Goal: Navigation & Orientation: Find specific page/section

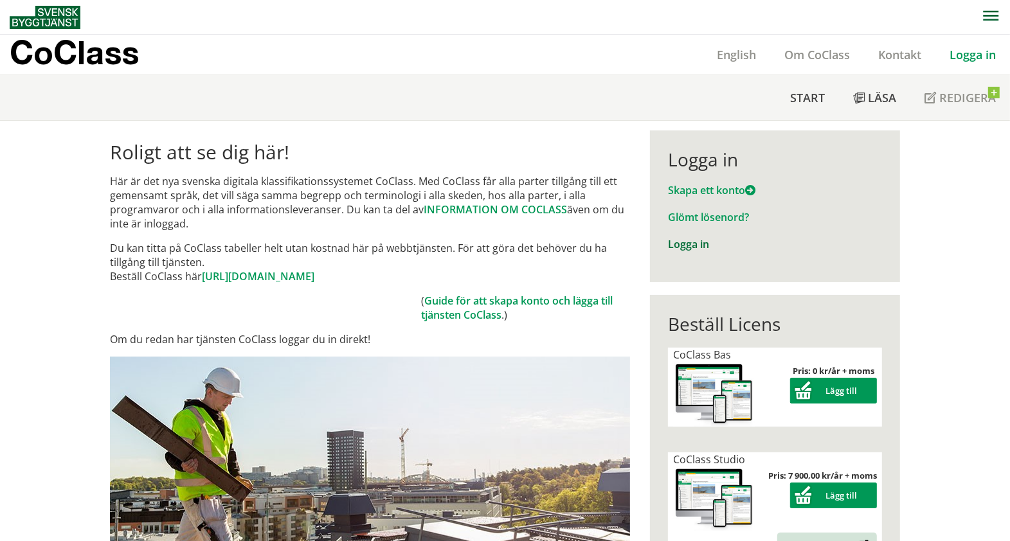
click at [675, 242] on link "Logga in" at bounding box center [688, 244] width 41 height 14
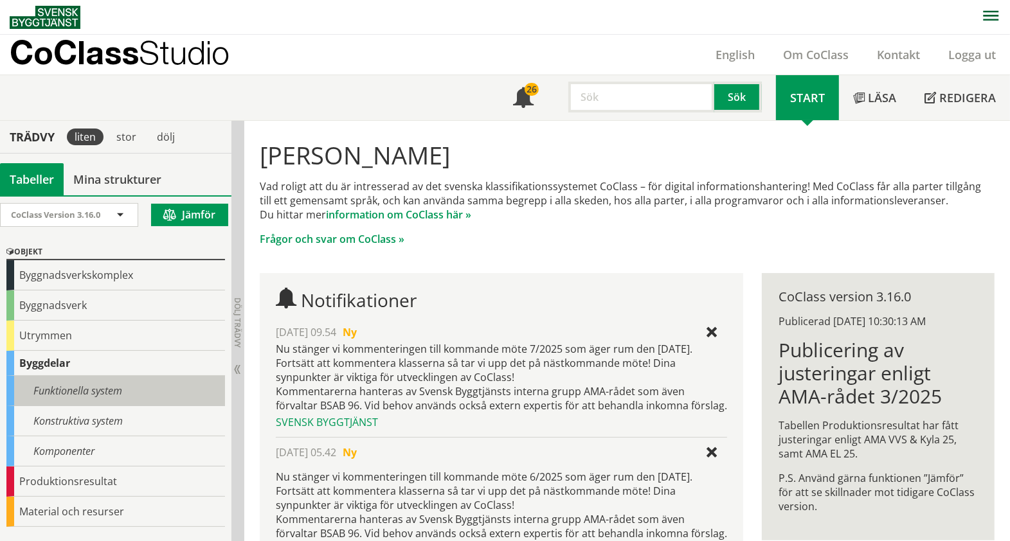
click at [114, 390] on div "Funktionella system" at bounding box center [115, 391] width 219 height 30
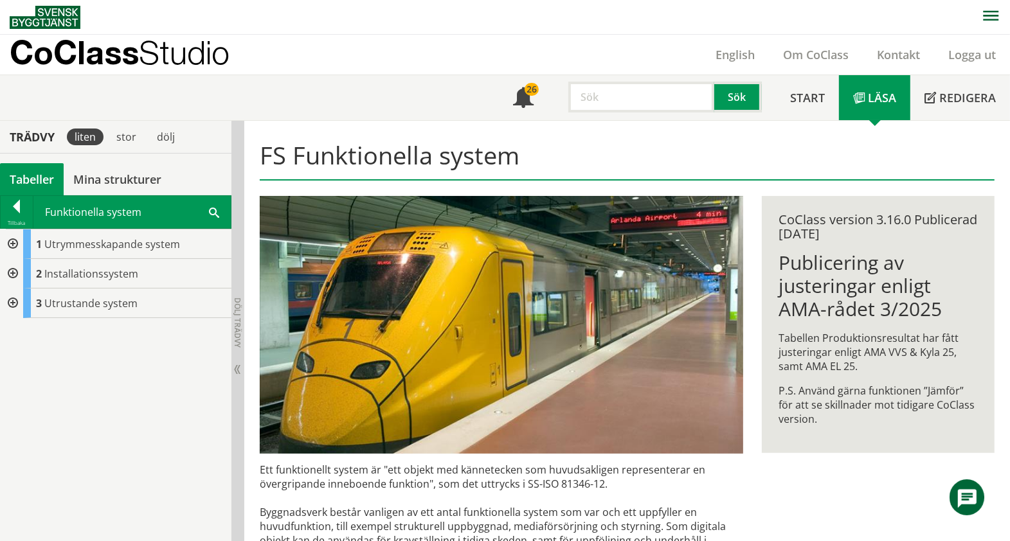
click at [16, 267] on div at bounding box center [11, 274] width 23 height 30
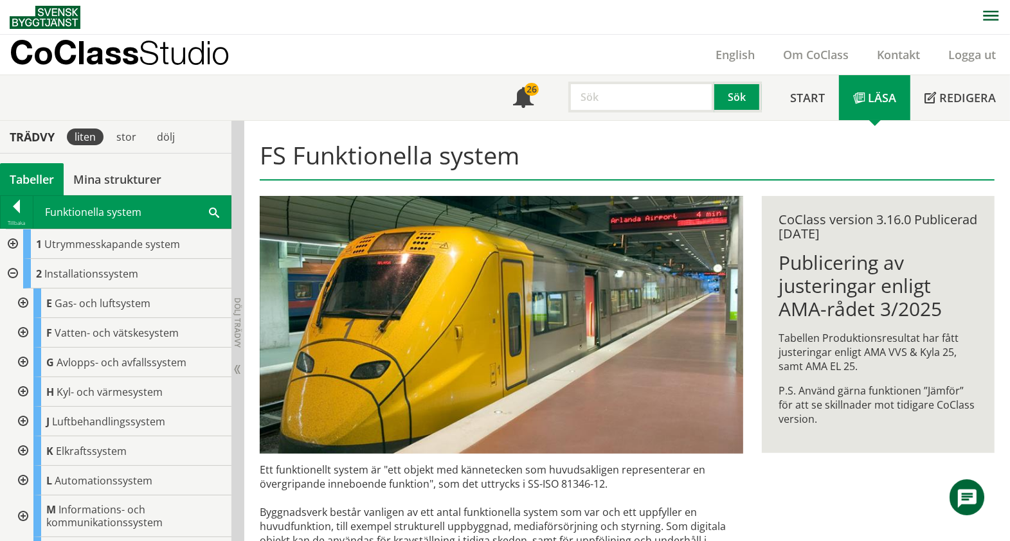
click at [18, 297] on div at bounding box center [21, 304] width 23 height 30
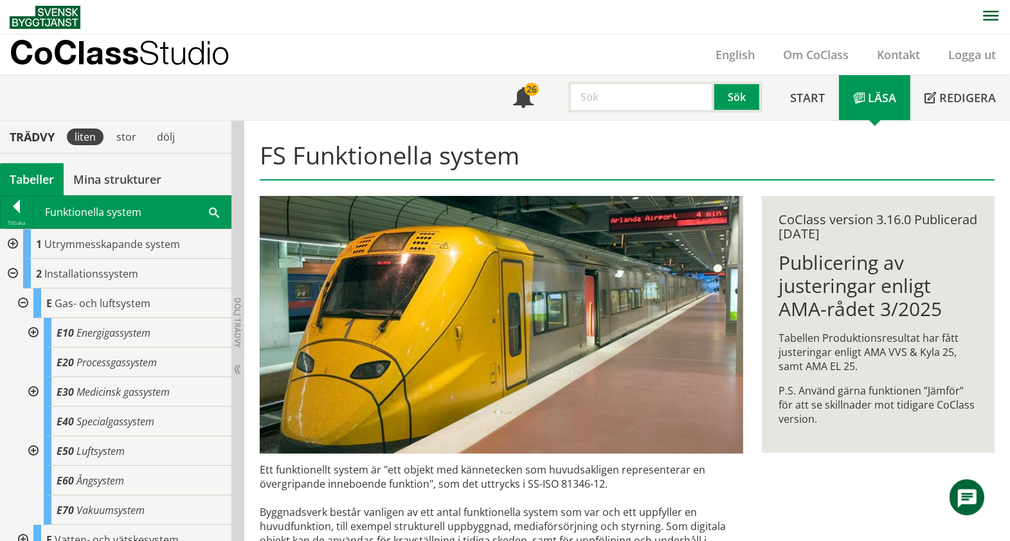
click at [23, 296] on div at bounding box center [21, 304] width 23 height 30
